Goal: Task Accomplishment & Management: Manage account settings

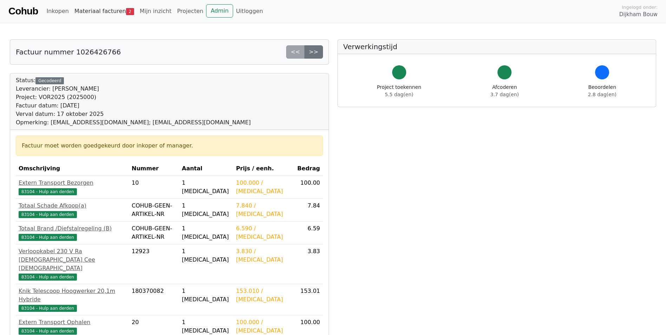
click at [94, 12] on link "Materiaal facturen 2" at bounding box center [104, 11] width 65 height 14
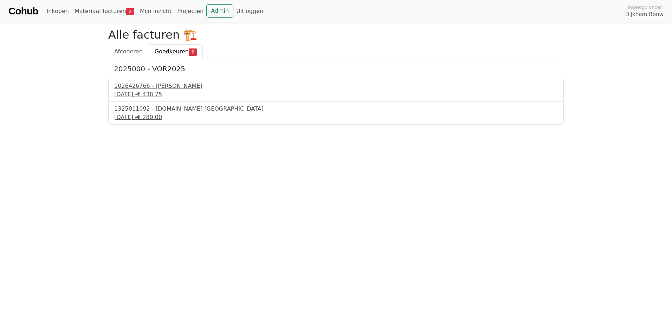
click at [163, 109] on div "1325011092 - Bnext.nl Nederland" at bounding box center [335, 109] width 443 height 8
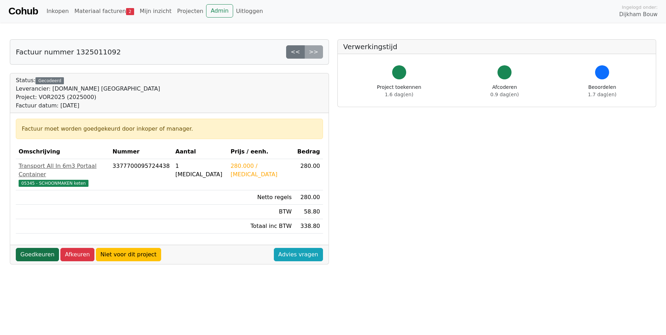
click at [37, 248] on link "Goedkeuren" at bounding box center [37, 254] width 43 height 13
